Goal: Information Seeking & Learning: Compare options

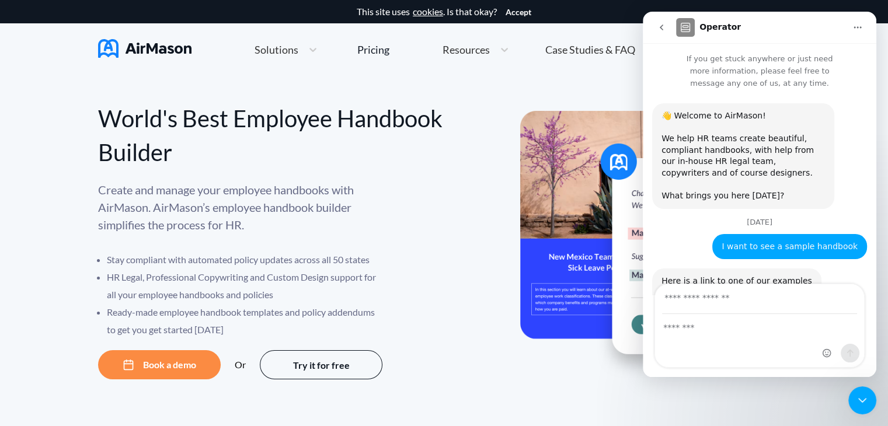
scroll to position [1582, 0]
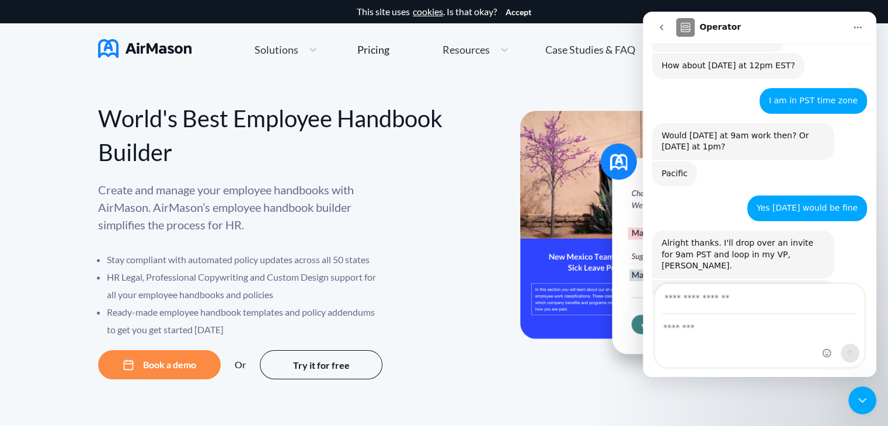
click at [378, 42] on link "Pricing" at bounding box center [373, 49] width 32 height 21
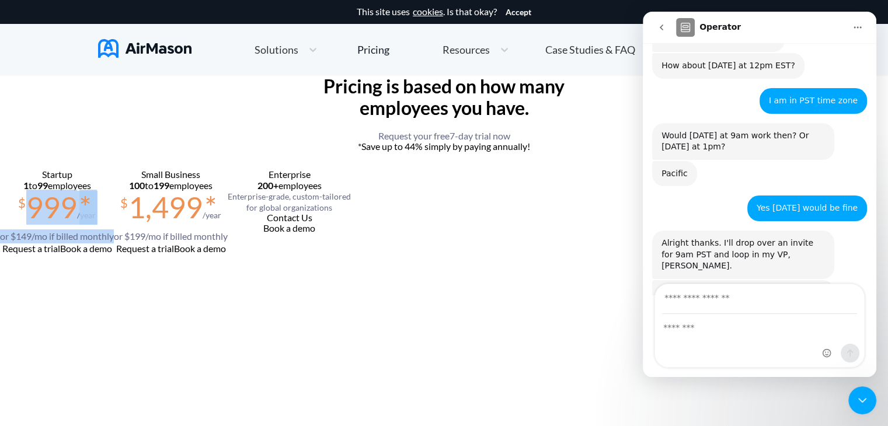
drag, startPoint x: 225, startPoint y: 365, endPoint x: 325, endPoint y: 400, distance: 106.4
click at [114, 244] on section "$ 999 * /year or $ 149 /mo if billed monthly" at bounding box center [57, 217] width 114 height 53
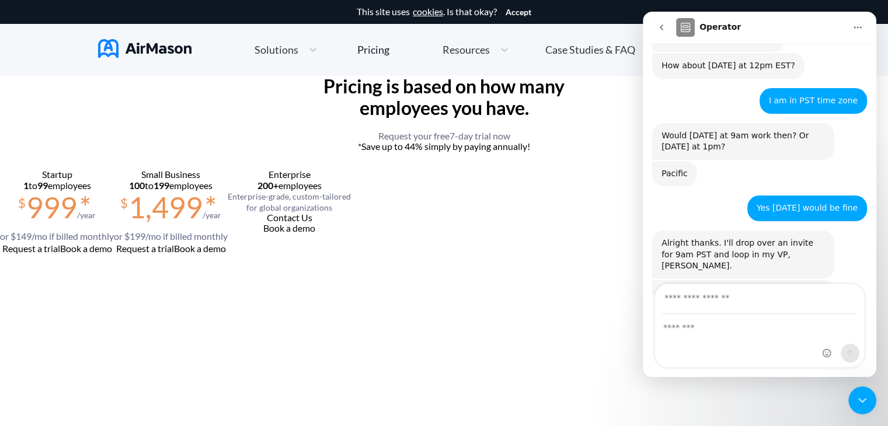
click at [114, 397] on div "Startup 1 to 99 employees $ 999 * /year or $ 149 /mo if billed monthly Request …" at bounding box center [57, 283] width 114 height 228
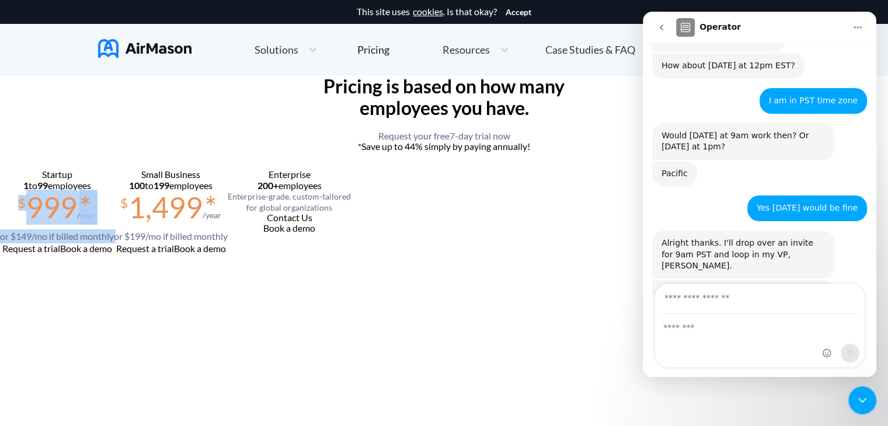
drag, startPoint x: 331, startPoint y: 404, endPoint x: 231, endPoint y: 374, distance: 103.5
click at [114, 374] on div "Startup 1 to 99 employees $ 999 * /year or $ 149 /mo if billed monthly Request …" at bounding box center [57, 283] width 114 height 228
copy section "$ 999 * /year or $ 149 /mo if billed monthly"
drag, startPoint x: 384, startPoint y: 317, endPoint x: 502, endPoint y: 408, distance: 148.7
click at [228, 397] on div "Small Business 100 to 199 employees $ 1,499 * /year or $ 199 /mo if billed mont…" at bounding box center [171, 283] width 114 height 228
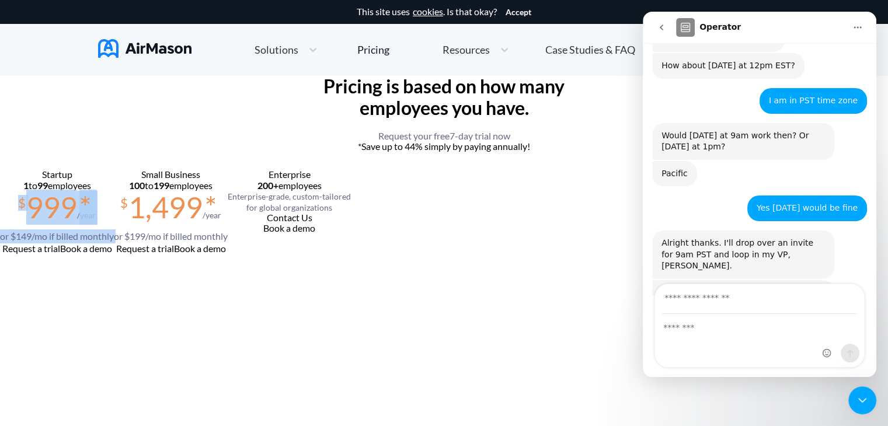
copy div "Small Business 100 to 199 employees $ 1,499 * /year or $ 199 /mo if billed mont…"
click at [228, 346] on div "Small Business 100 to 199 employees $ 1,499 * /year or $ 199 /mo if billed mont…" at bounding box center [171, 283] width 114 height 228
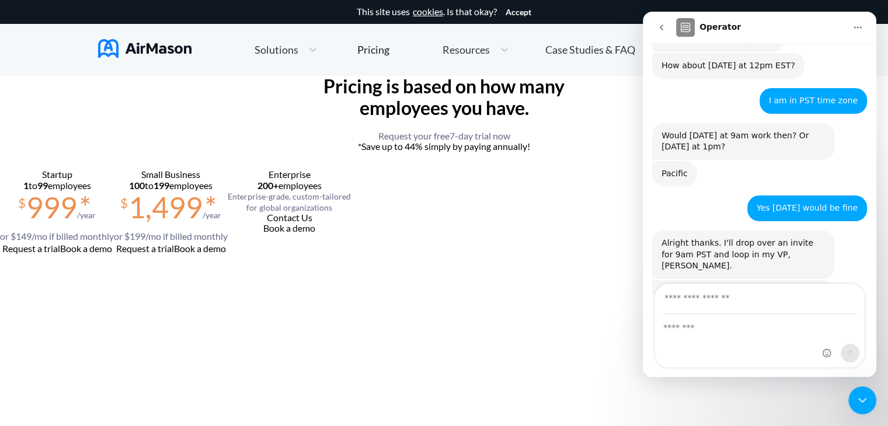
drag, startPoint x: 387, startPoint y: 369, endPoint x: 498, endPoint y: 398, distance: 114.2
click at [228, 397] on div "Small Business 100 to 199 employees $ 1,499 * /year or $ 199 /mo if billed mont…" at bounding box center [171, 283] width 114 height 228
copy section "$ 1,499 * /year or $ 199 /mo if billed monthly"
click at [228, 244] on section "$ 1,499 * /year or $ 199 /mo if billed monthly" at bounding box center [171, 217] width 114 height 53
drag, startPoint x: 387, startPoint y: 371, endPoint x: 502, endPoint y: 400, distance: 118.6
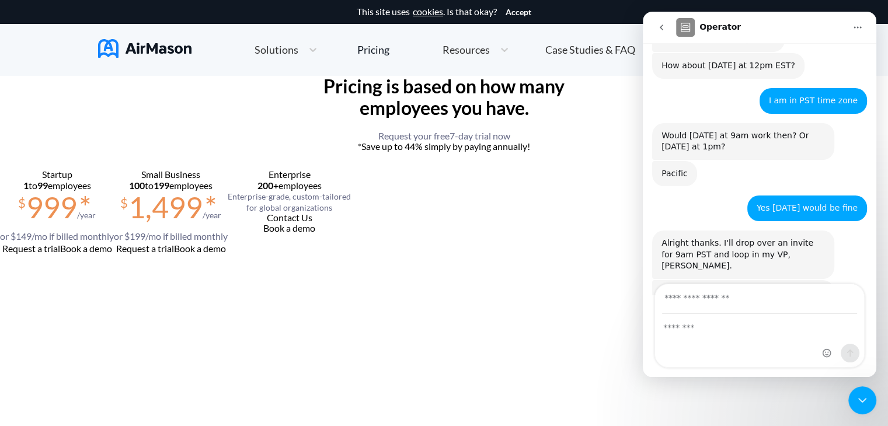
click at [228, 397] on div "Small Business 100 to 199 employees $ 1,499 * /year or $ 199 /mo if billed mont…" at bounding box center [171, 283] width 114 height 228
copy section "$ 1,499 * /year or $ 199 /mo if billed monthly"
click at [662, 25] on icon "go back" at bounding box center [661, 27] width 9 height 9
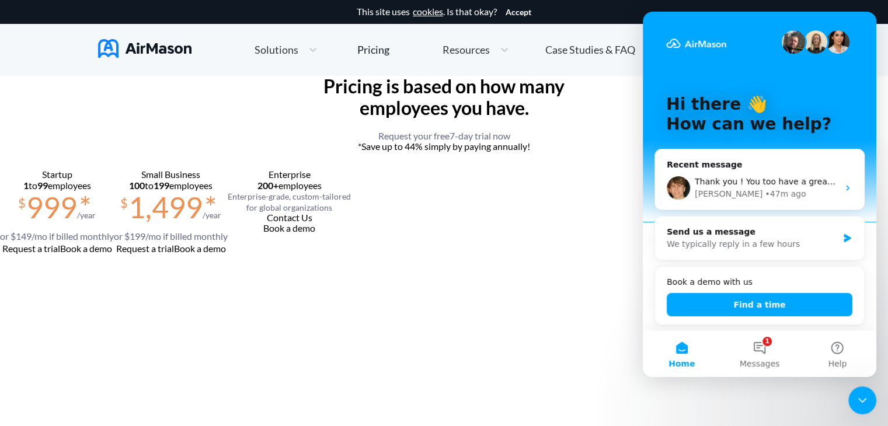
click at [863, 400] on icon "Close Intercom Messenger" at bounding box center [863, 401] width 14 height 14
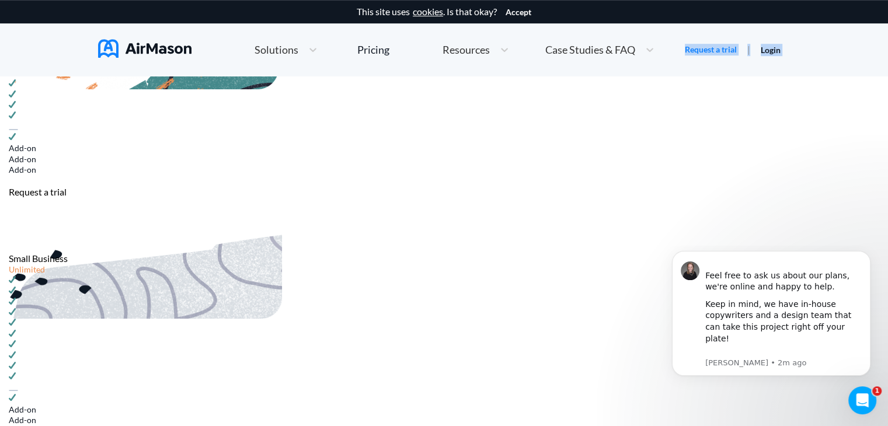
scroll to position [750, 0]
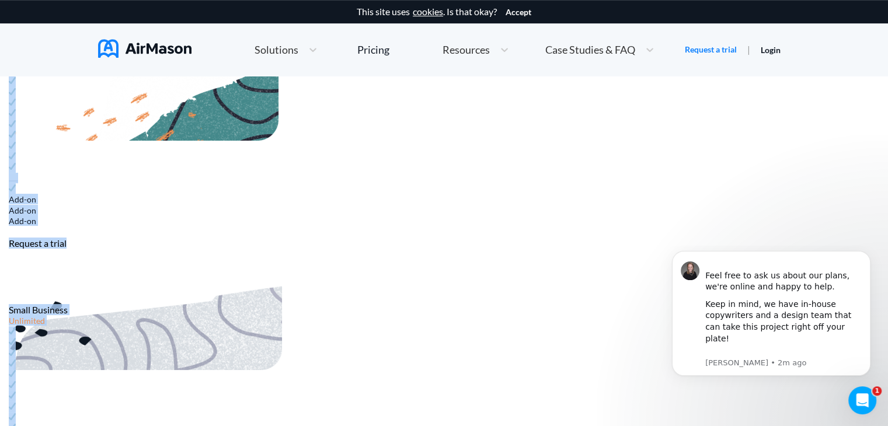
drag, startPoint x: 346, startPoint y: 89, endPoint x: 808, endPoint y: 193, distance: 473.7
click at [808, 193] on div "Everything you need to get started Features Digital Handbooks Digital Signature…" at bounding box center [444, 270] width 888 height 1170
copy div "Everything you need to get started Features Digital Handbooks Digital Signature…"
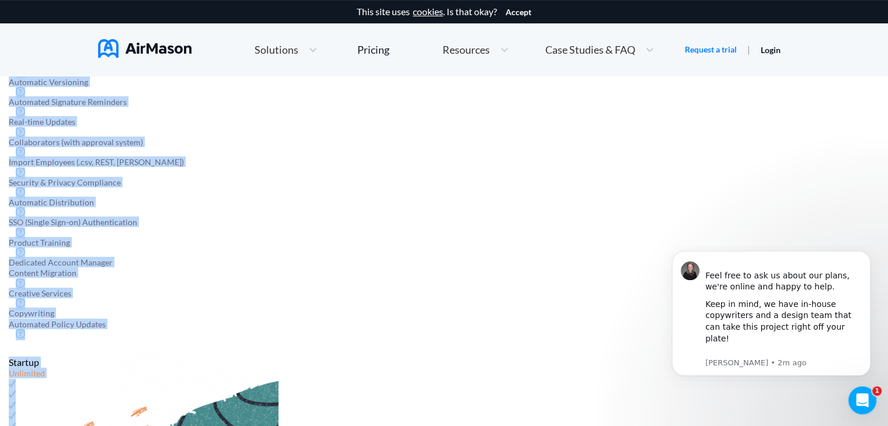
scroll to position [425, 0]
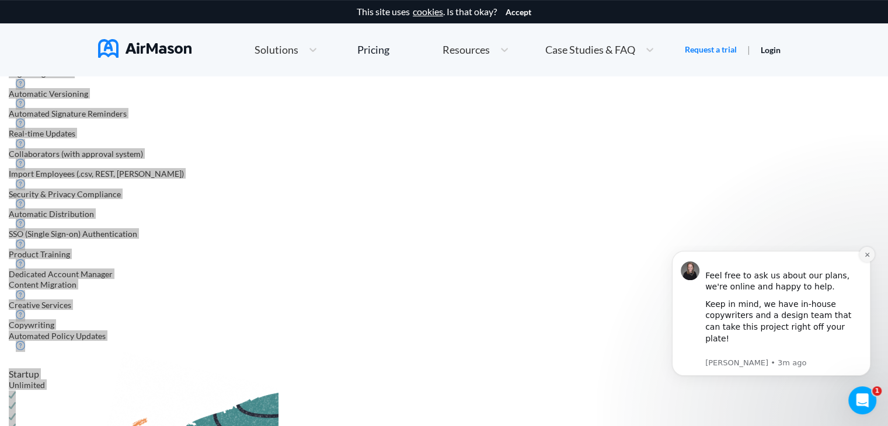
click at [867, 262] on button "Dismiss notification" at bounding box center [867, 254] width 15 height 15
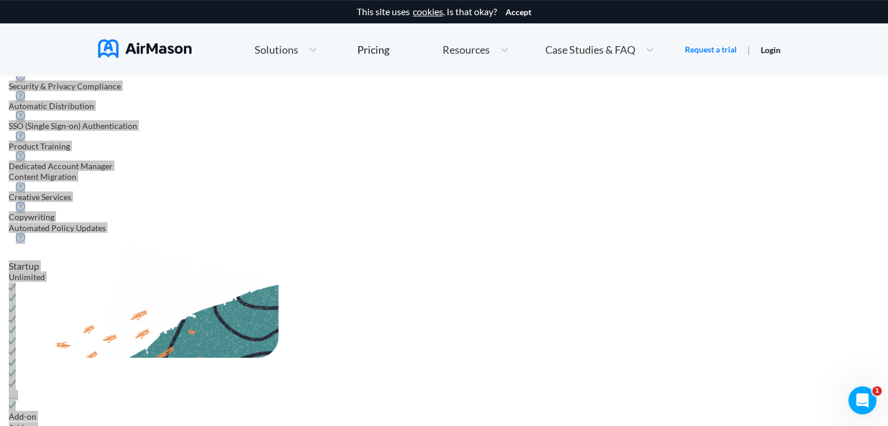
scroll to position [525, 0]
